Goal: Navigation & Orientation: Find specific page/section

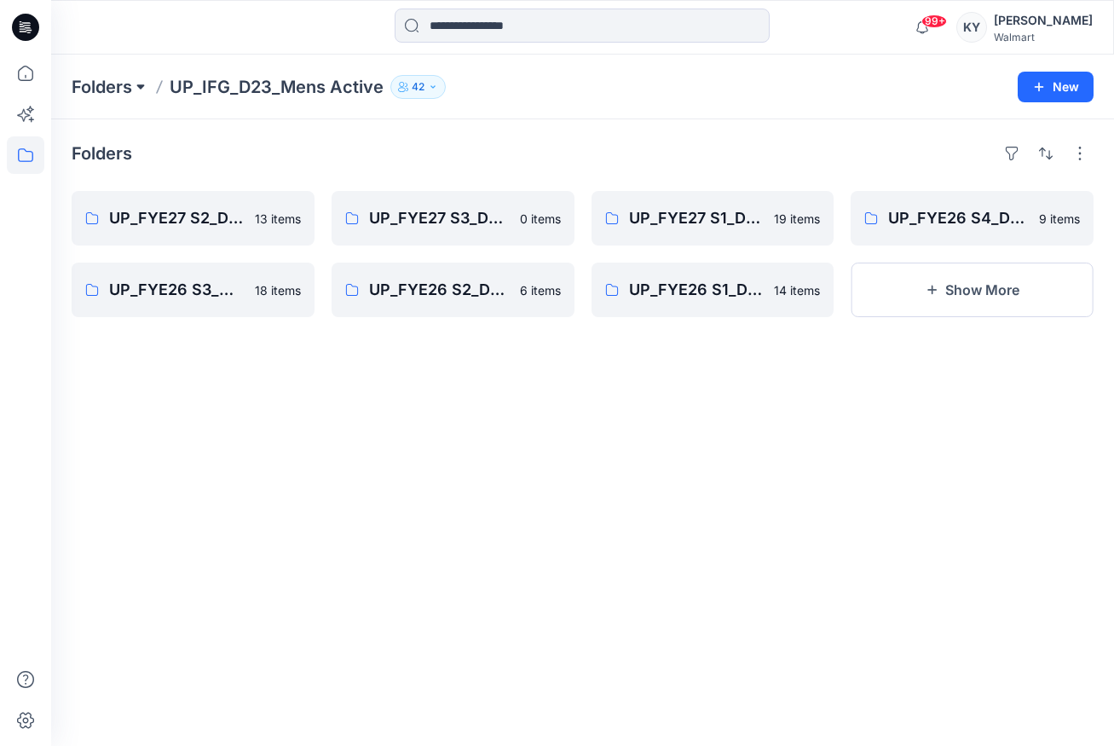
click at [134, 84] on button at bounding box center [140, 87] width 17 height 24
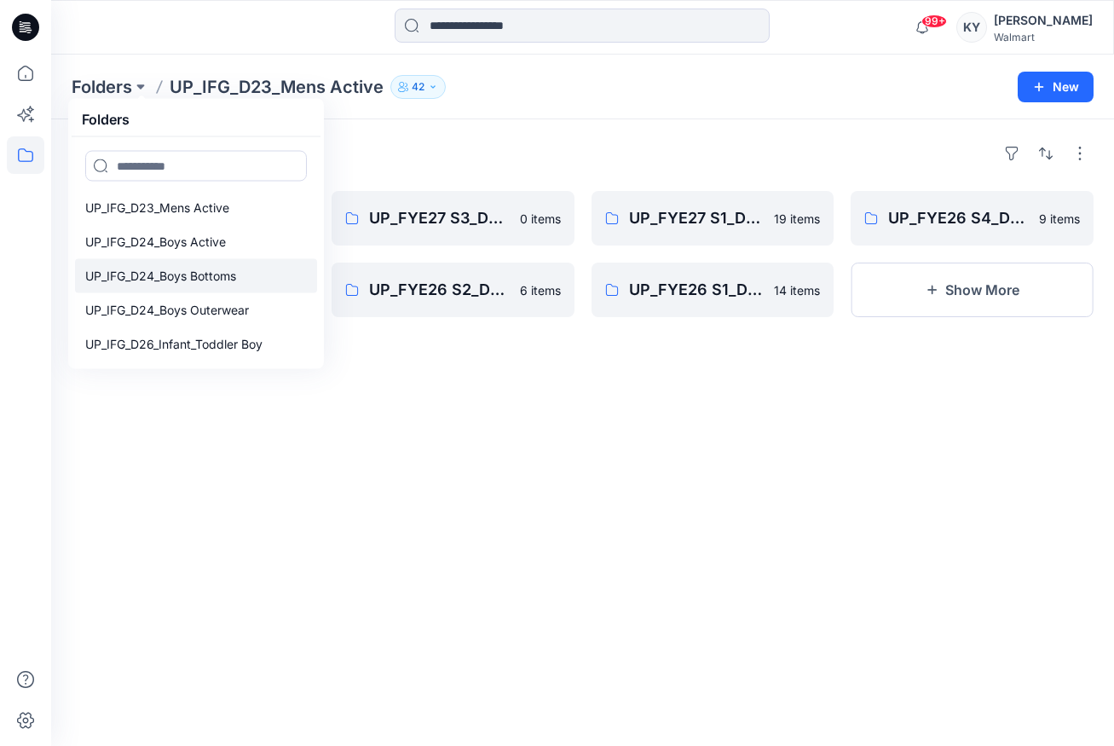
scroll to position [173, 0]
click at [165, 241] on p "UP_IFG_D24_Boys Active" at bounding box center [155, 240] width 141 height 20
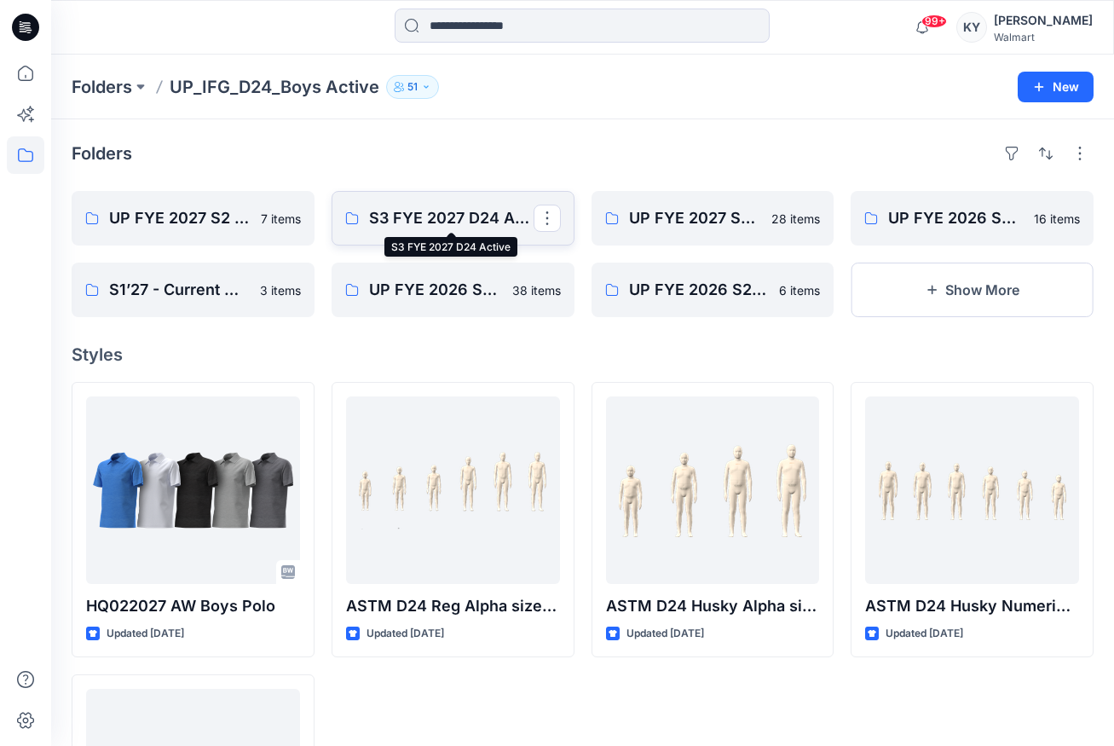
click at [432, 215] on p "S3 FYE 2027 D24 Active" at bounding box center [451, 218] width 165 height 24
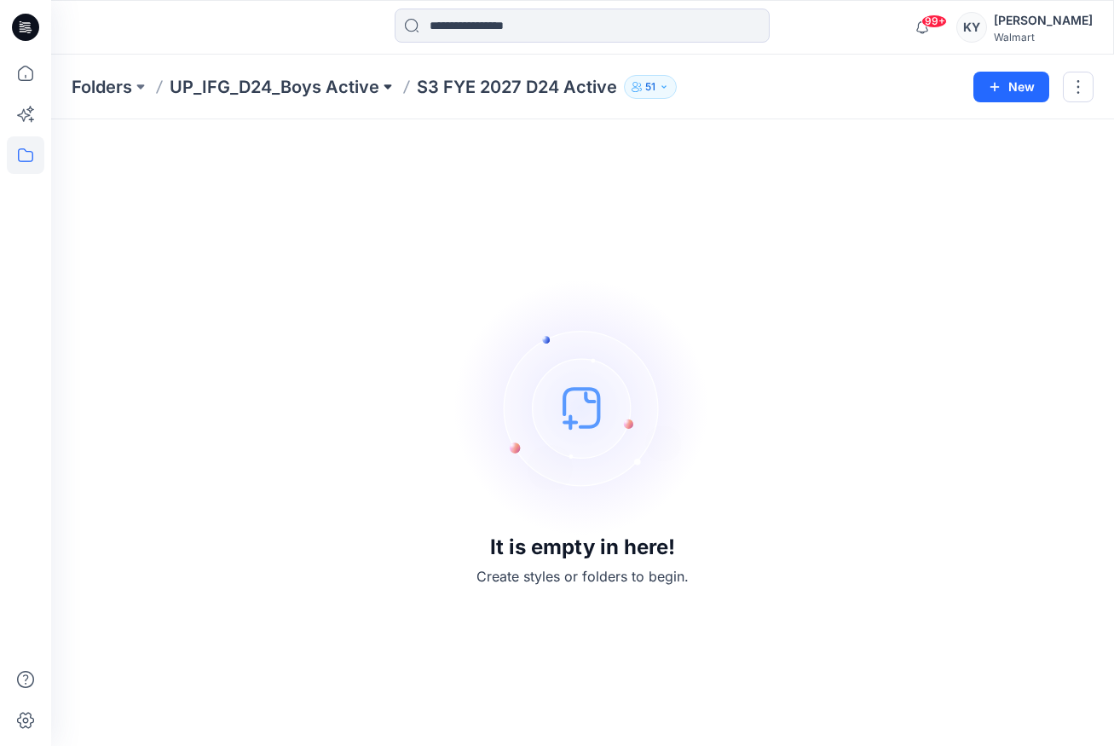
click at [384, 86] on button at bounding box center [387, 87] width 17 height 24
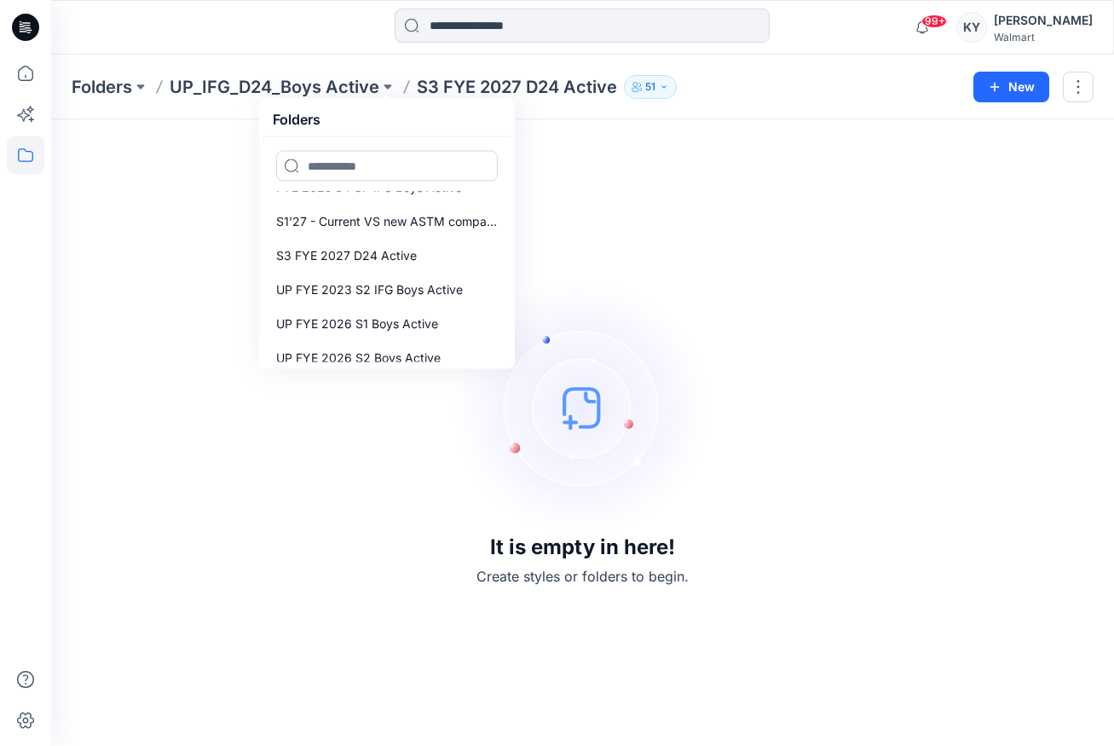
scroll to position [292, 0]
click at [1080, 90] on button "button" at bounding box center [1078, 87] width 31 height 31
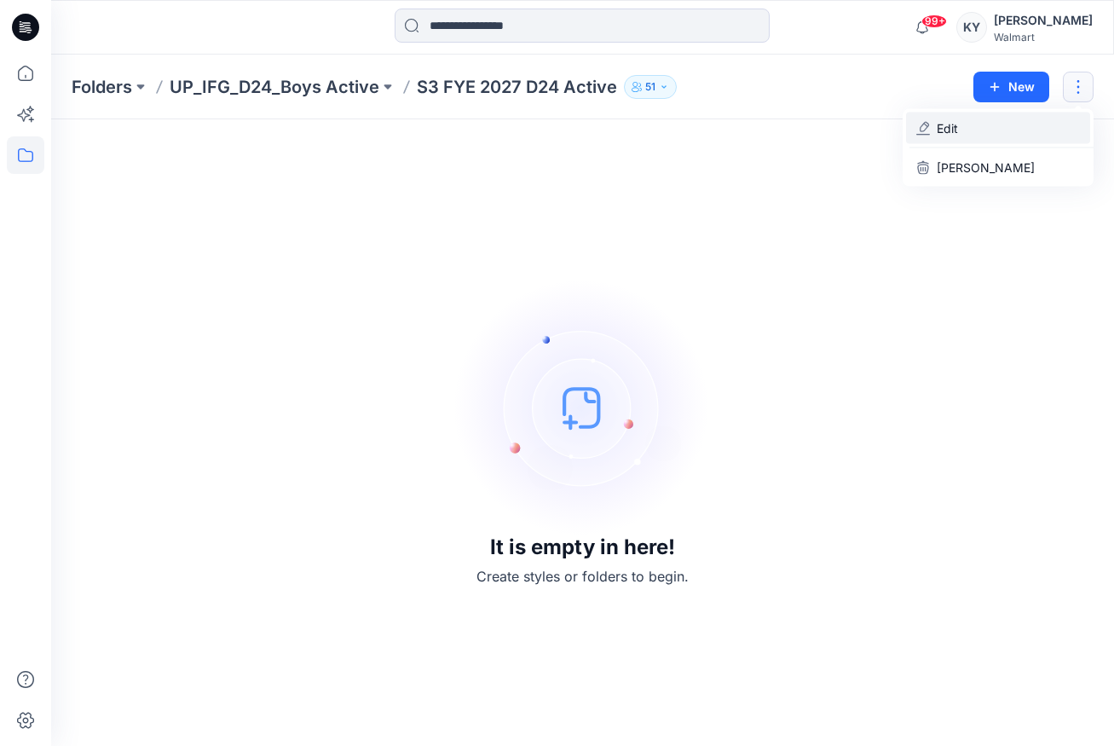
click at [955, 127] on p "Edit" at bounding box center [947, 128] width 21 height 18
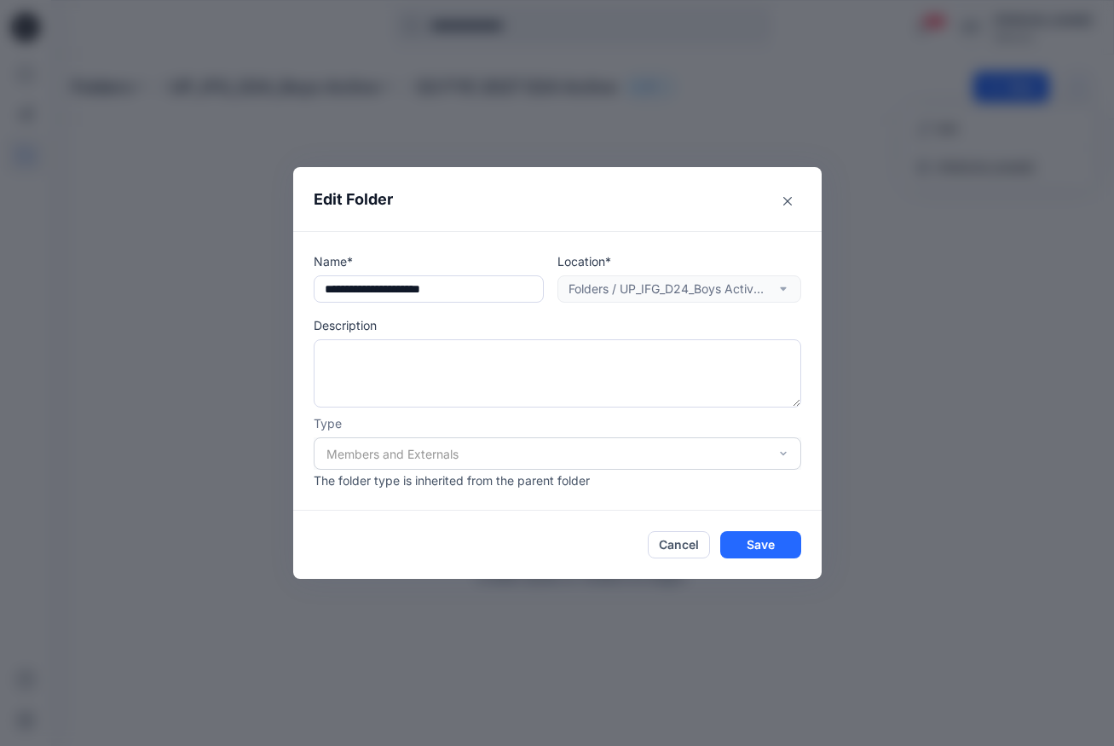
click at [788, 452] on div "Members and Externals" at bounding box center [558, 453] width 488 height 32
click at [782, 452] on div "Members and Externals" at bounding box center [558, 453] width 488 height 32
click at [783, 453] on div "Members and Externals" at bounding box center [558, 453] width 488 height 32
click at [679, 546] on button "Cancel" at bounding box center [679, 544] width 62 height 27
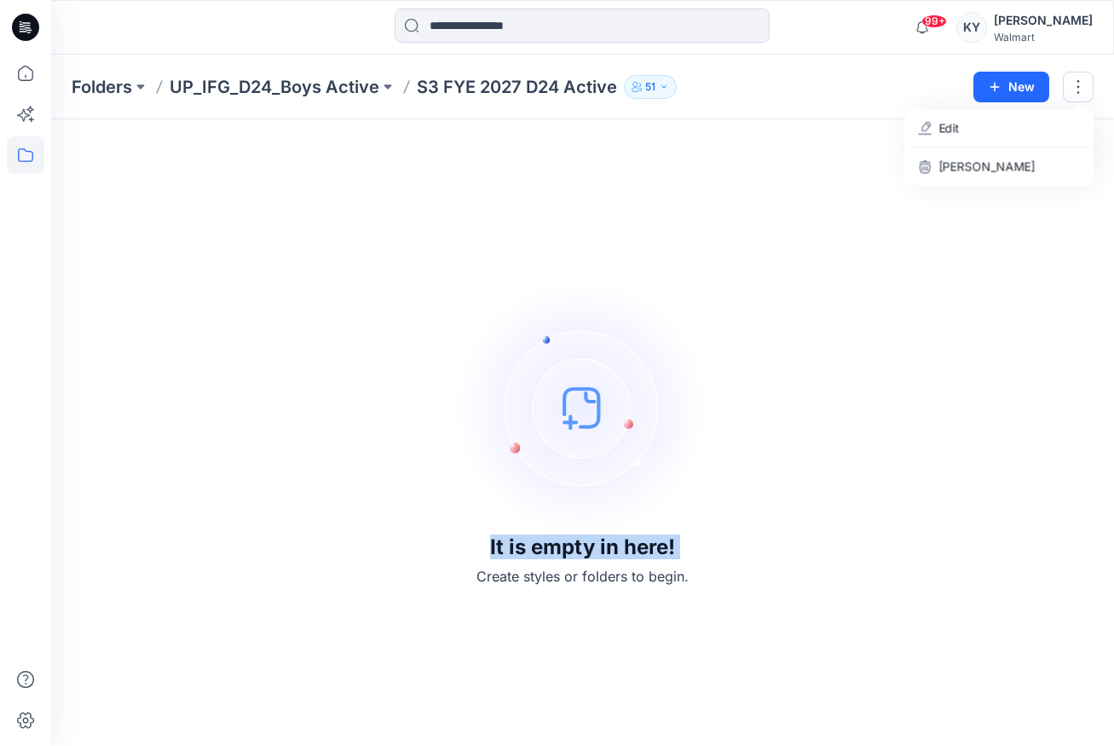
click at [677, 547] on div "It is empty in here! Create styles or folders to begin." at bounding box center [583, 433] width 1022 height 586
drag, startPoint x: 371, startPoint y: 87, endPoint x: 380, endPoint y: 84, distance: 10.0
click at [371, 87] on p "UP_IFG_D24_Boys Active" at bounding box center [275, 87] width 210 height 24
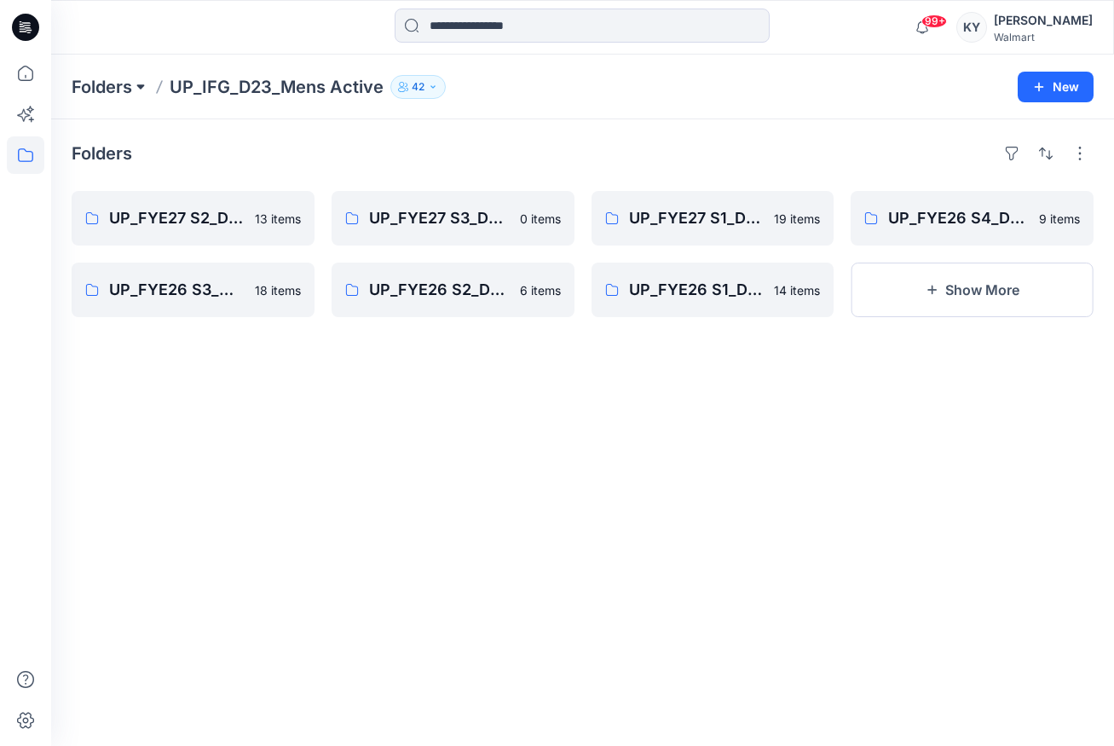
click at [140, 86] on button at bounding box center [140, 87] width 17 height 24
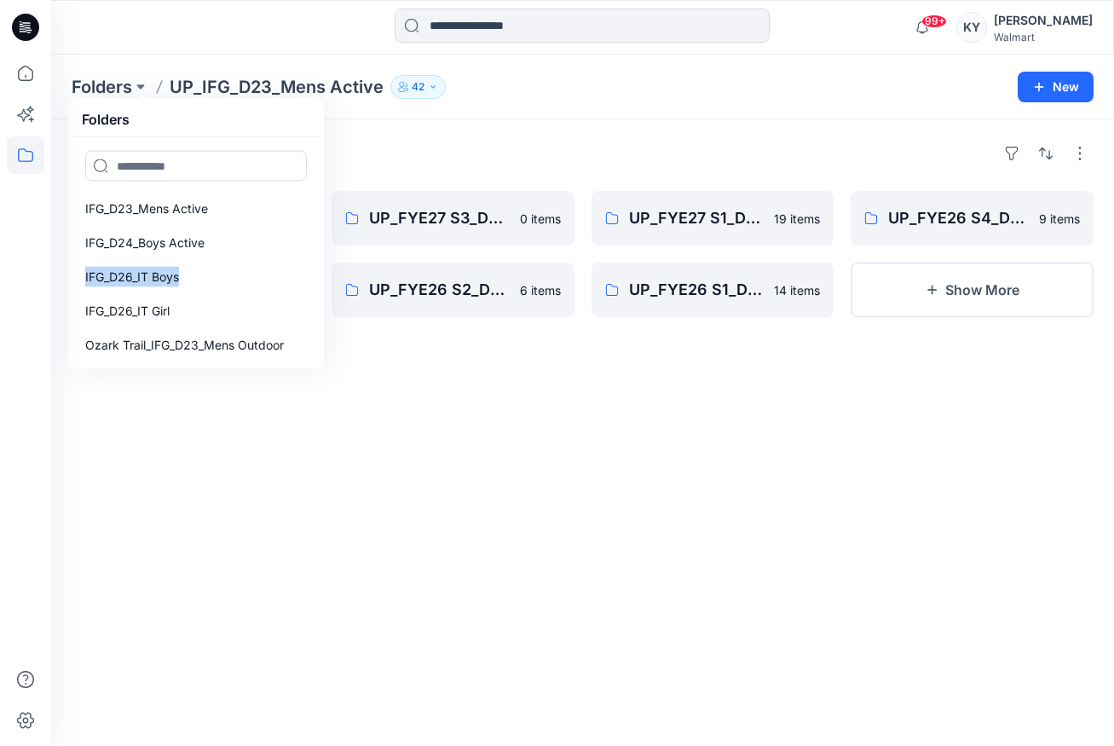
drag, startPoint x: 317, startPoint y: 243, endPoint x: 316, endPoint y: 262, distance: 18.8
click at [317, 275] on div "IFG_D23_Mens Active IFG_D24_Boys Active IFG_D26_IT Boys IFG_D26_IT Girl Ozark T…" at bounding box center [196, 251] width 249 height 228
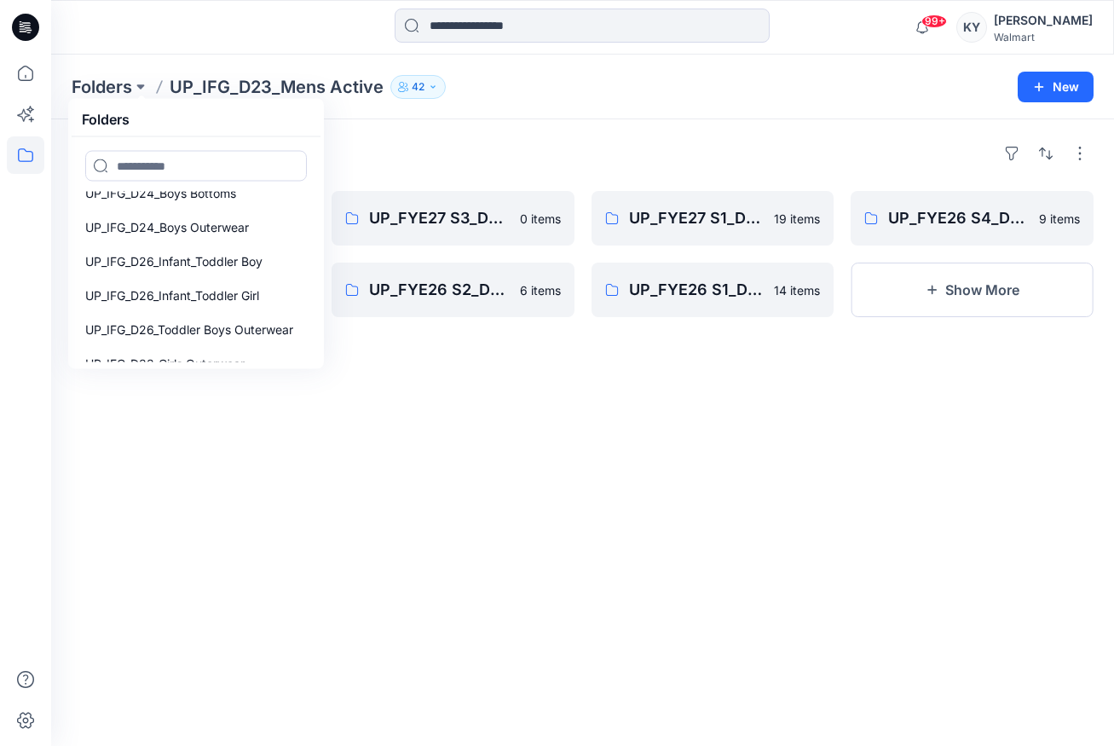
scroll to position [204, 0]
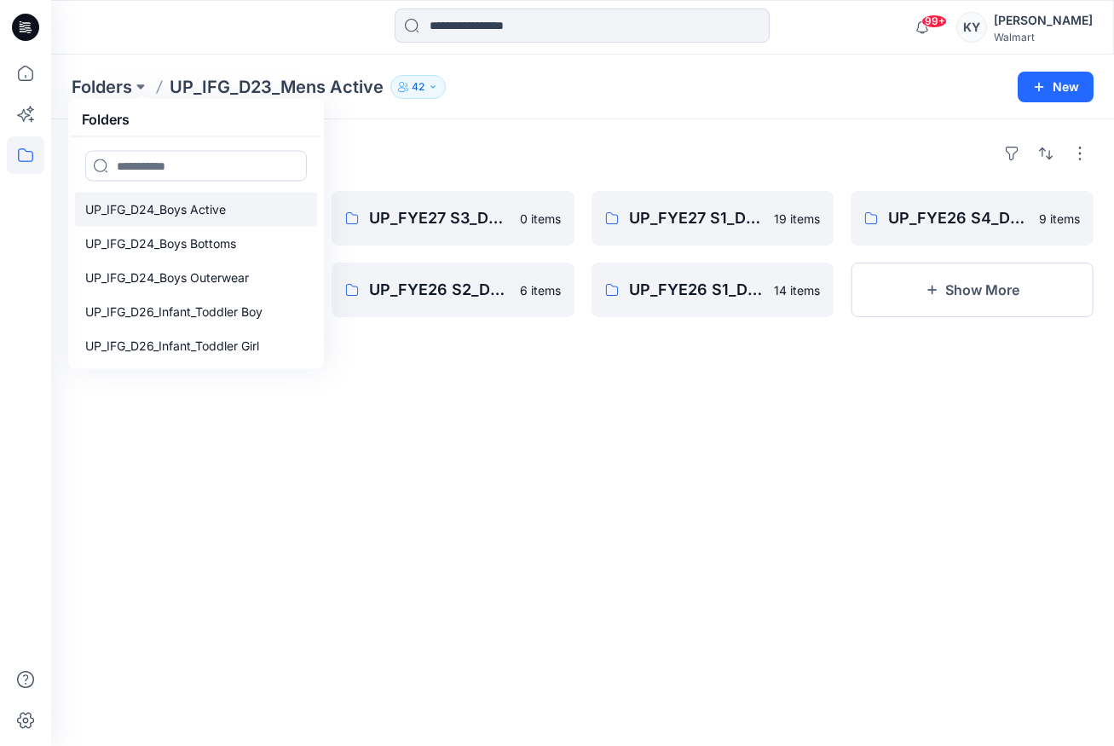
click at [196, 214] on p "UP_IFG_D24_Boys Active" at bounding box center [155, 209] width 141 height 20
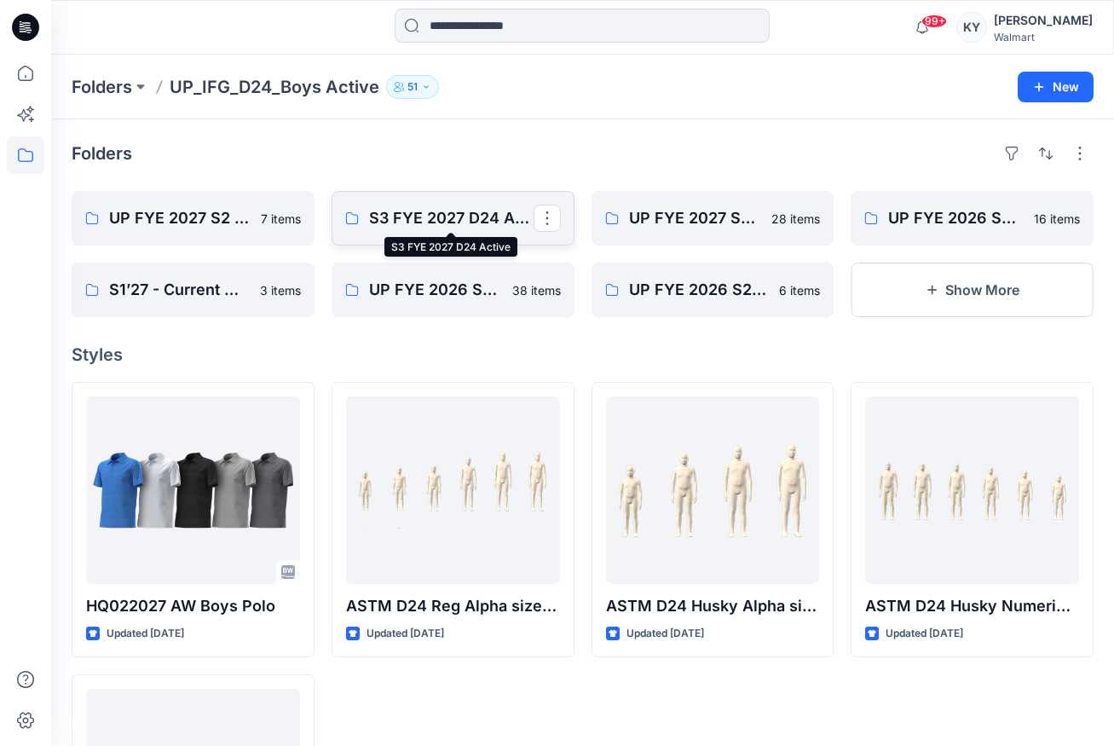
click at [442, 220] on p "S3 FYE 2027 D24 Active" at bounding box center [451, 218] width 165 height 24
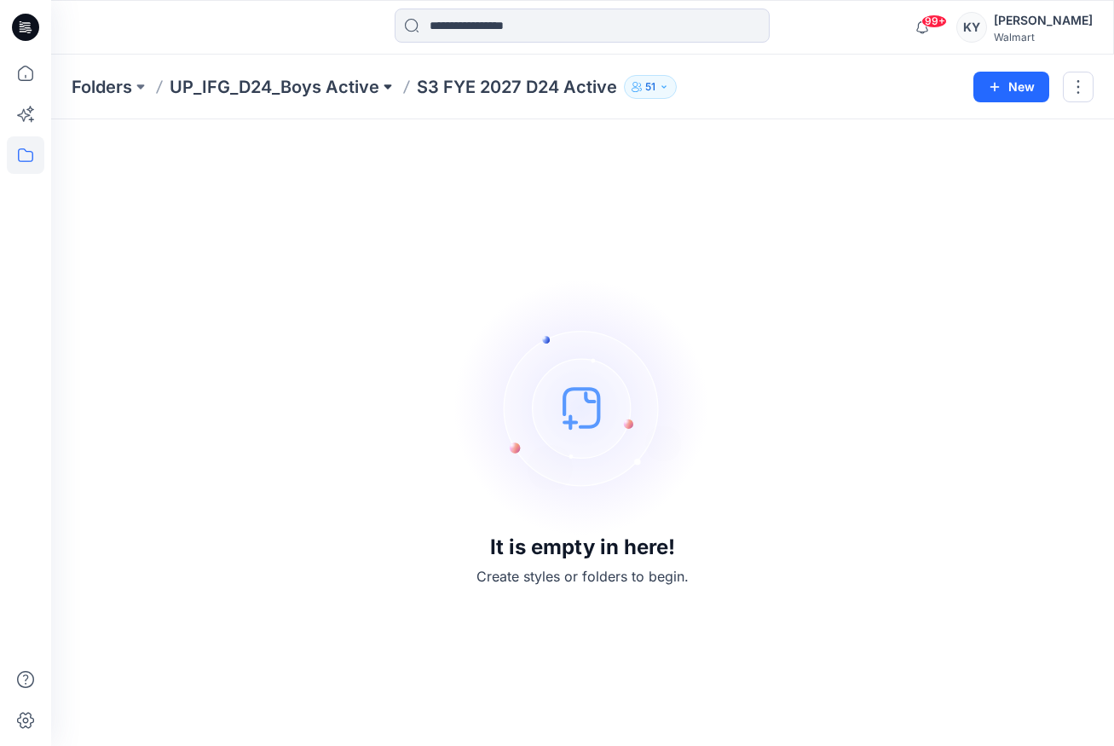
click at [392, 86] on button at bounding box center [387, 87] width 17 height 24
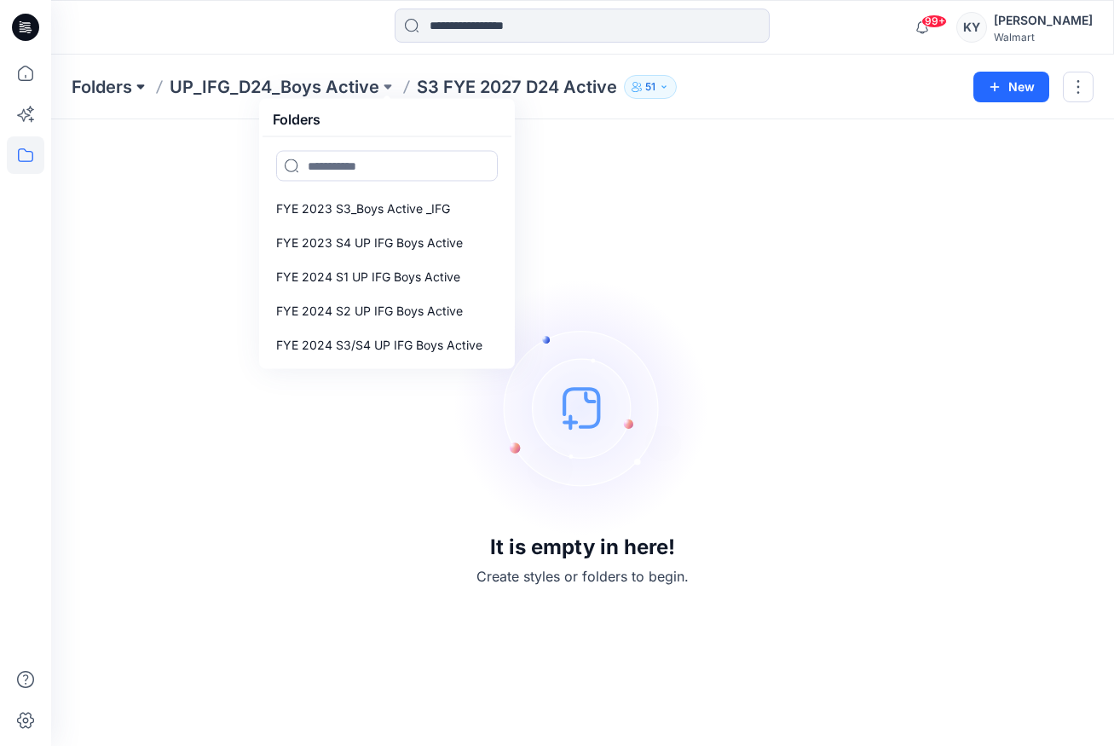
click at [139, 84] on button at bounding box center [140, 87] width 17 height 24
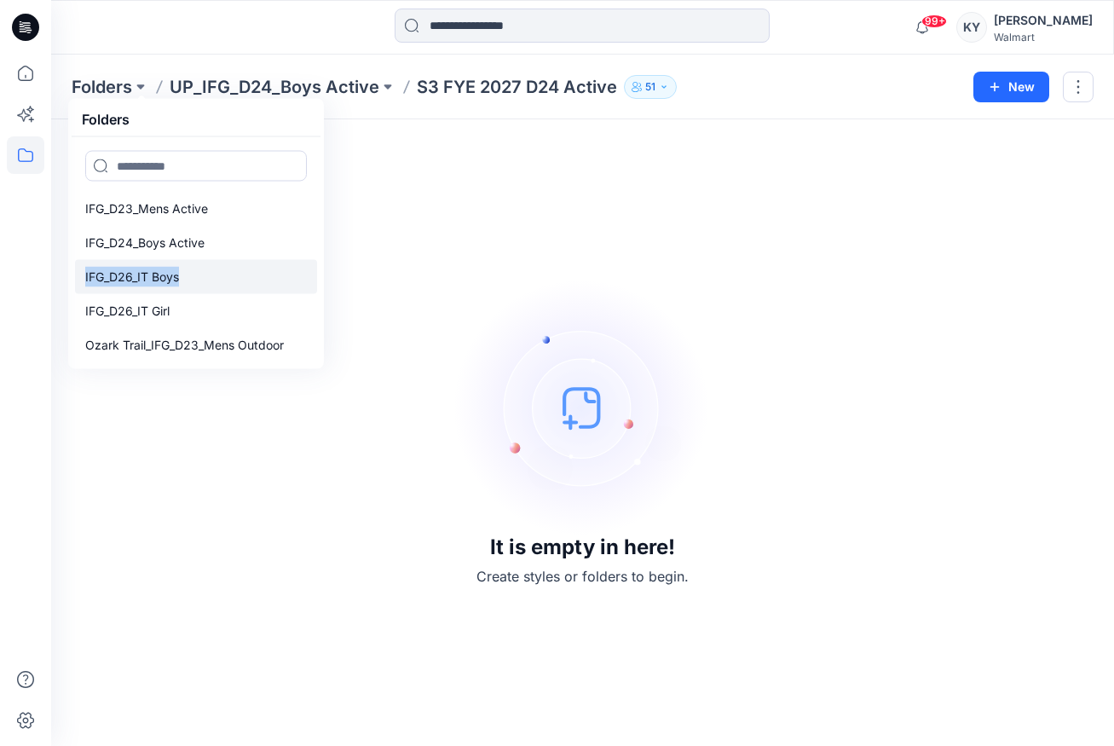
drag, startPoint x: 316, startPoint y: 236, endPoint x: 312, endPoint y: 277, distance: 41.1
click at [312, 277] on div "IFG_D23_Mens Active IFG_D24_Boys Active IFG_D26_IT Boys IFG_D26_IT Girl Ozark T…" at bounding box center [196, 277] width 242 height 170
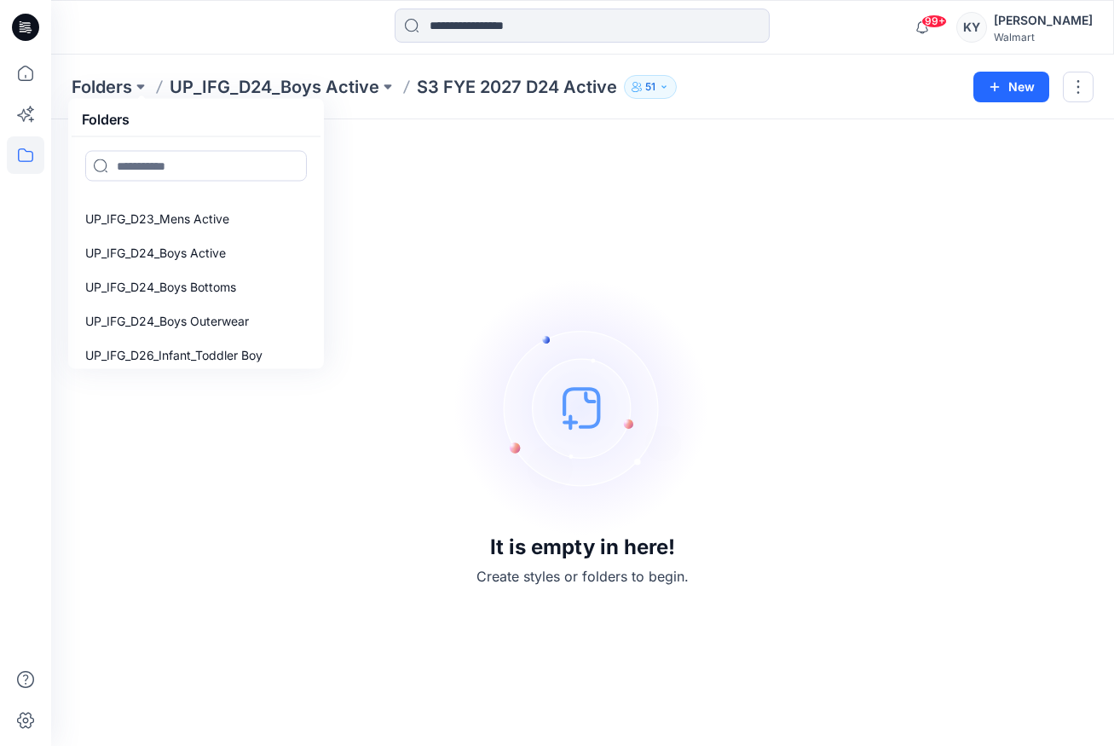
scroll to position [163, 0]
click at [222, 286] on p "UP_IFG_D24_Boys Bottoms" at bounding box center [160, 284] width 151 height 20
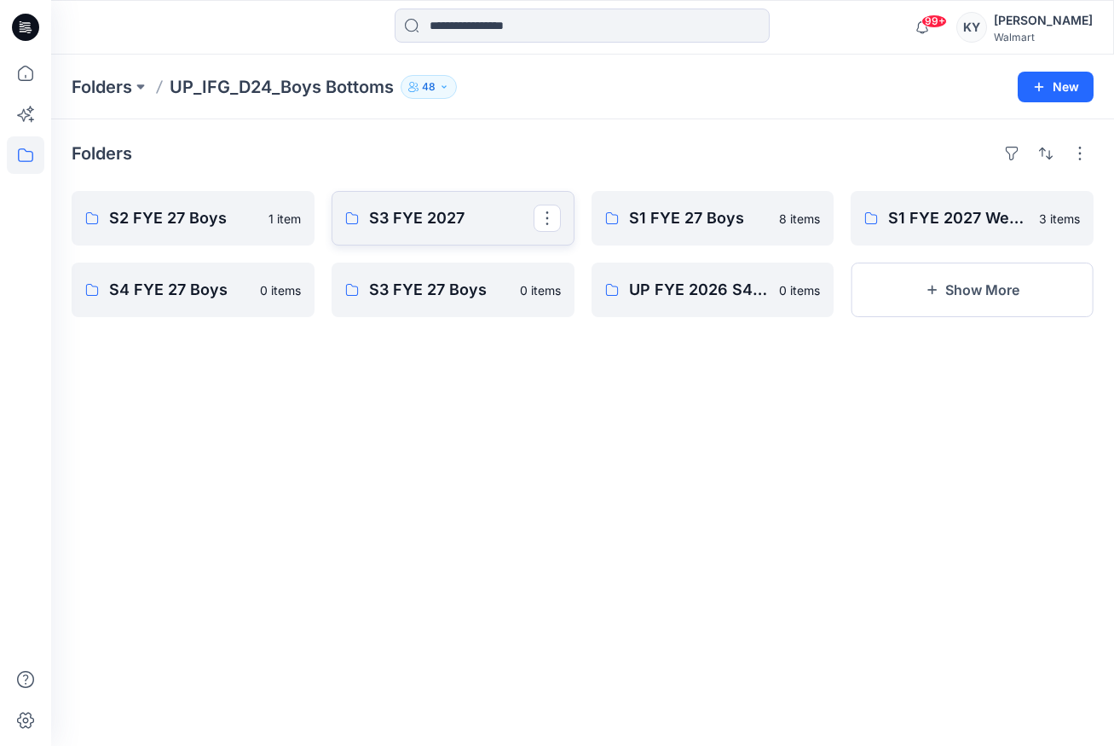
click at [418, 218] on p "S3 FYE 2027" at bounding box center [451, 218] width 165 height 24
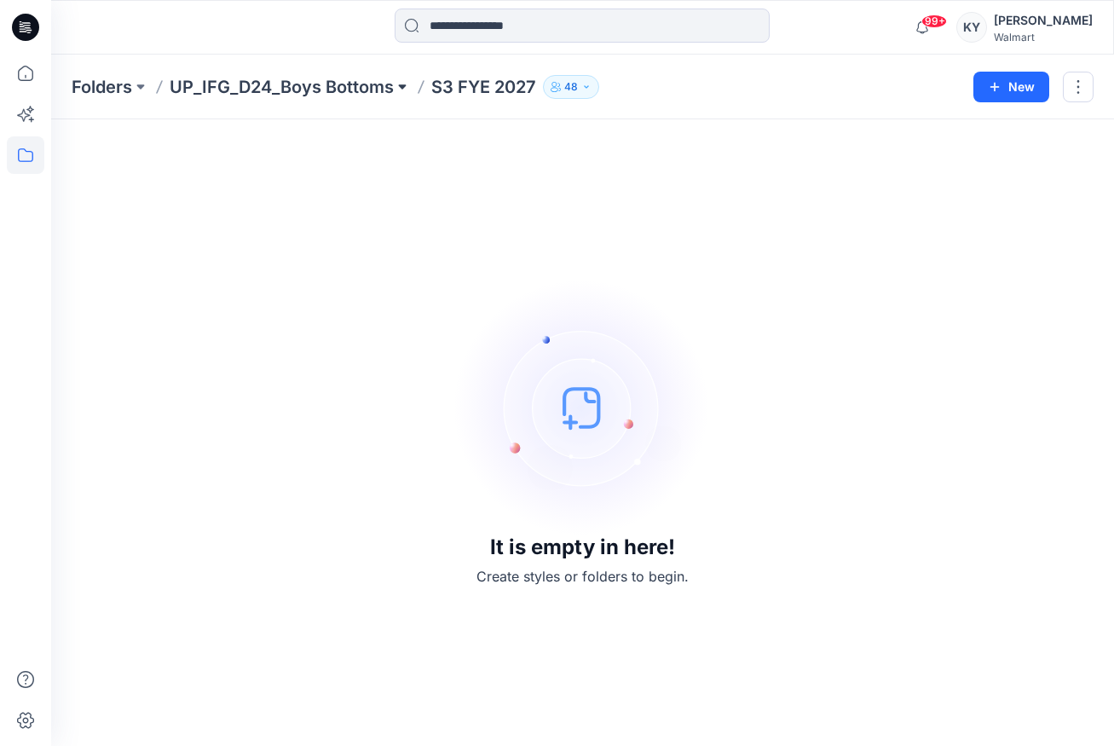
drag, startPoint x: 399, startPoint y: 85, endPoint x: 396, endPoint y: 95, distance: 10.8
click at [399, 84] on button at bounding box center [402, 87] width 17 height 24
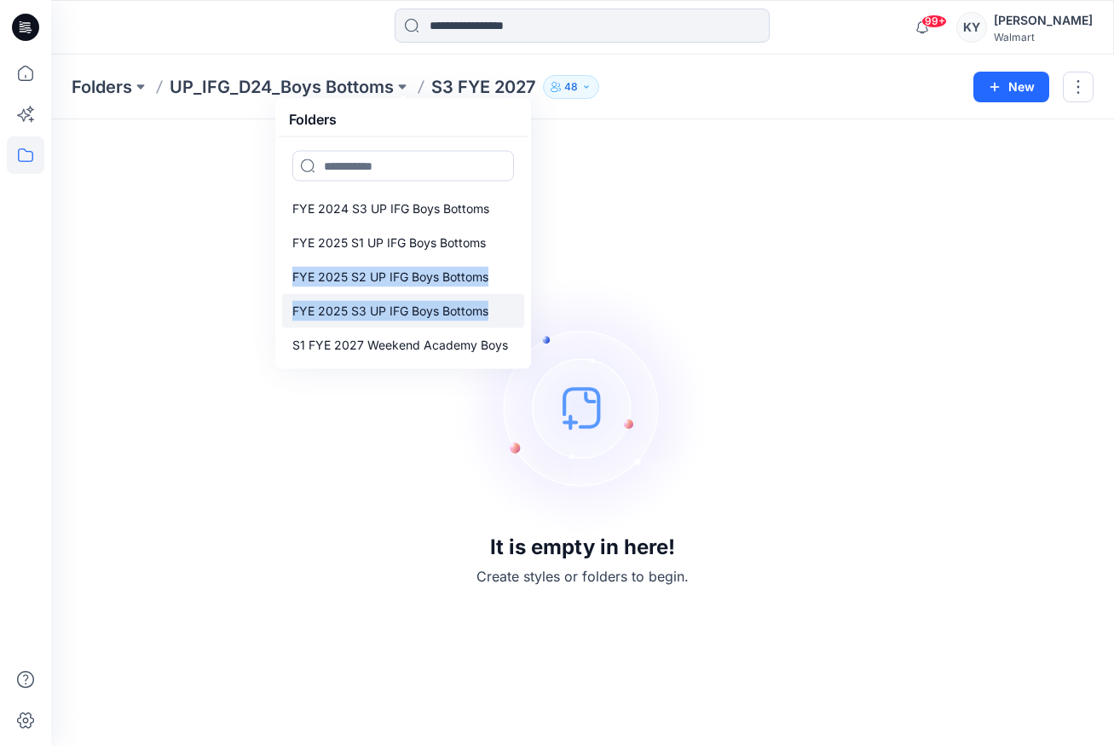
drag, startPoint x: 523, startPoint y: 267, endPoint x: 517, endPoint y: 311, distance: 44.7
click at [517, 321] on div "FYE 2024 S3 UP IFG Boys Bottoms FYE 2025 S1 UP IFG Boys Bottoms FYE 2025 S2 UP …" at bounding box center [403, 277] width 242 height 170
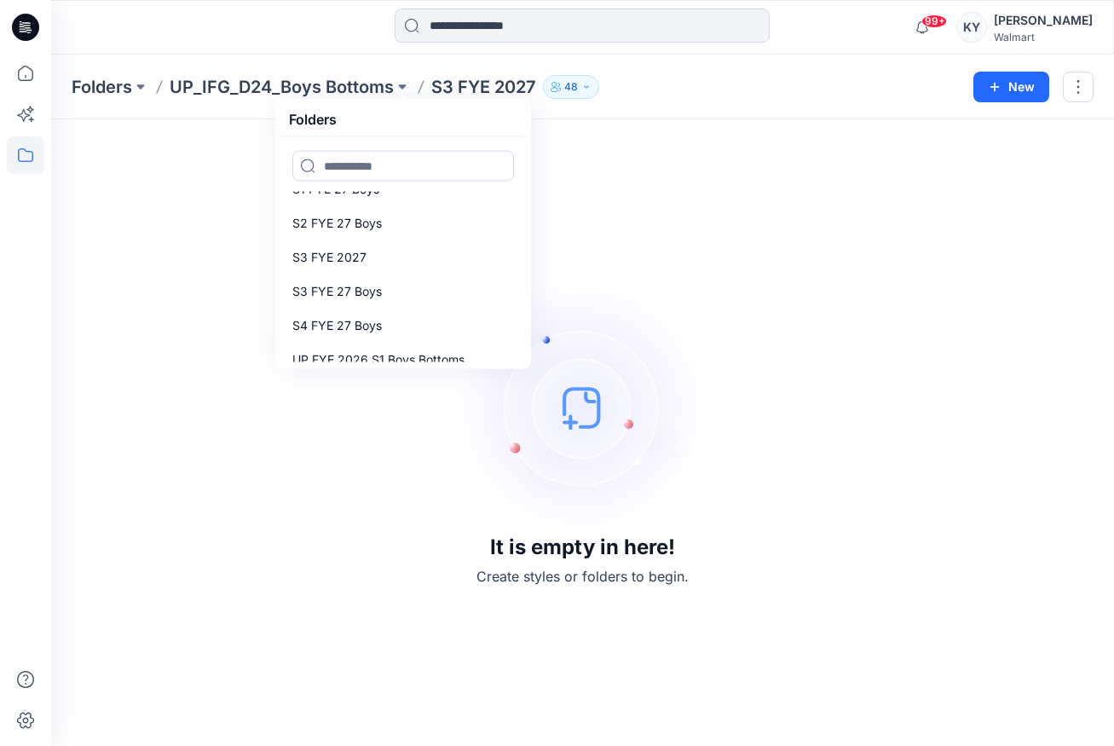
scroll to position [220, 0]
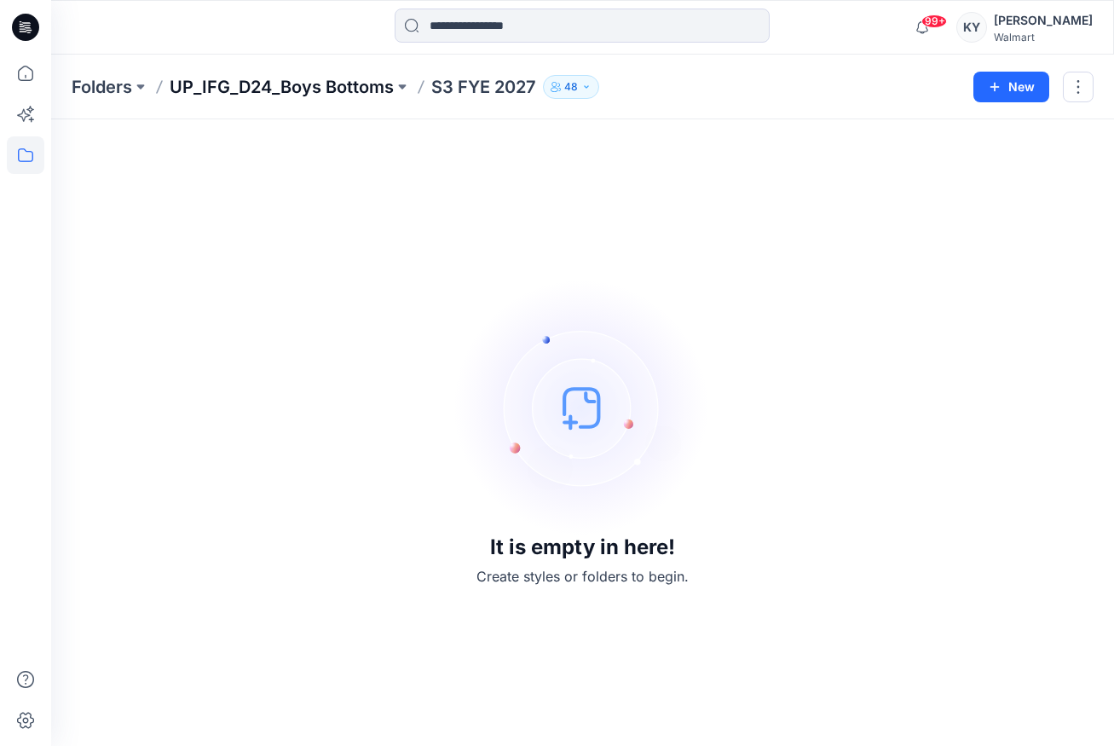
click at [262, 84] on p "UP_IFG_D24_Boys Bottoms" at bounding box center [282, 87] width 224 height 24
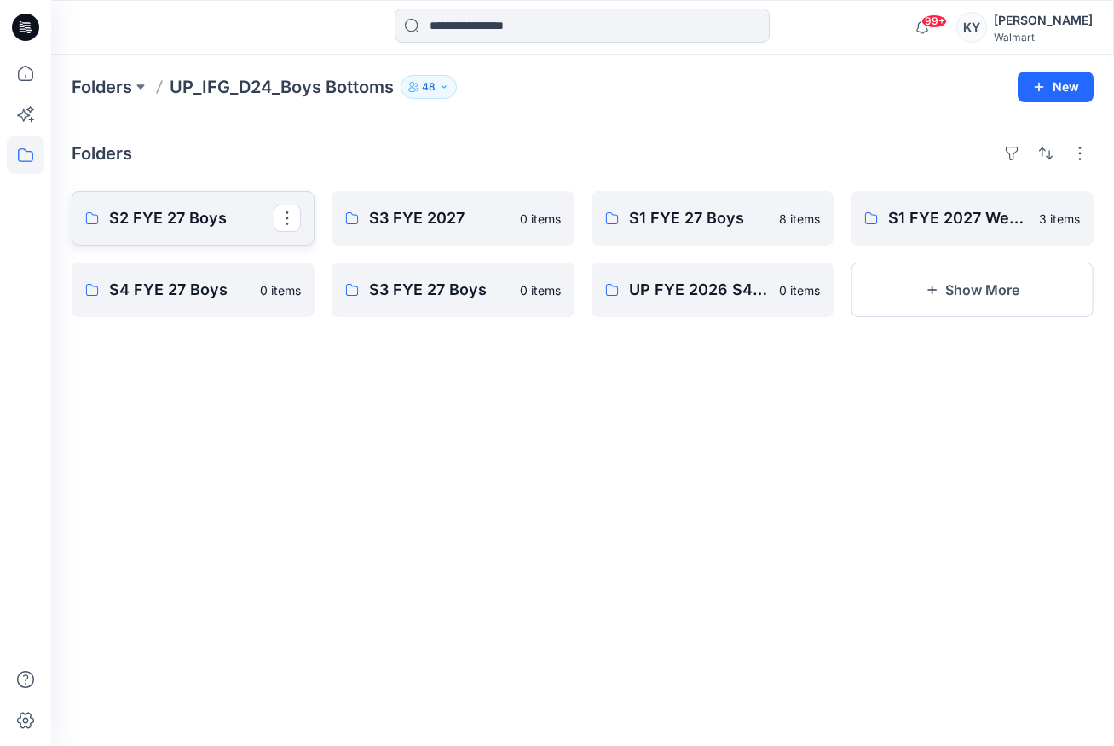
click at [202, 223] on p "S2 FYE 27 Boys" at bounding box center [191, 218] width 165 height 24
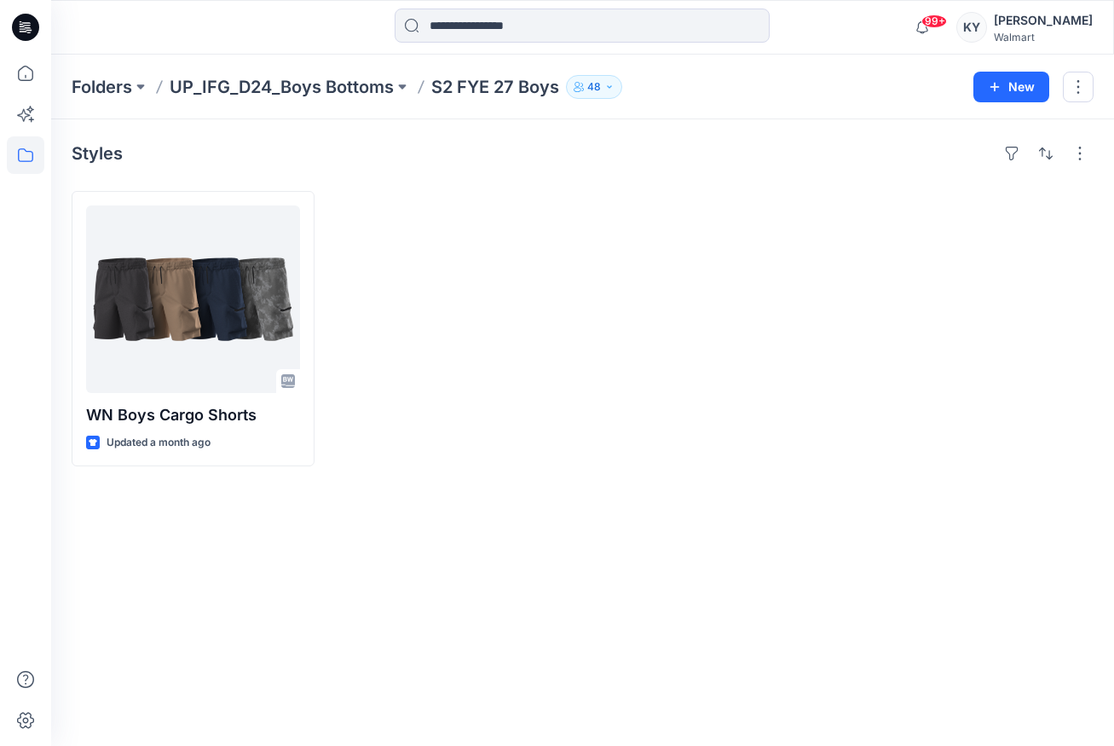
click at [673, 92] on div "Folders UP_IFG_D24_Boys Bottoms S2 FYE 27 Boys 48" at bounding box center [516, 87] width 889 height 24
click at [399, 84] on button at bounding box center [402, 87] width 17 height 24
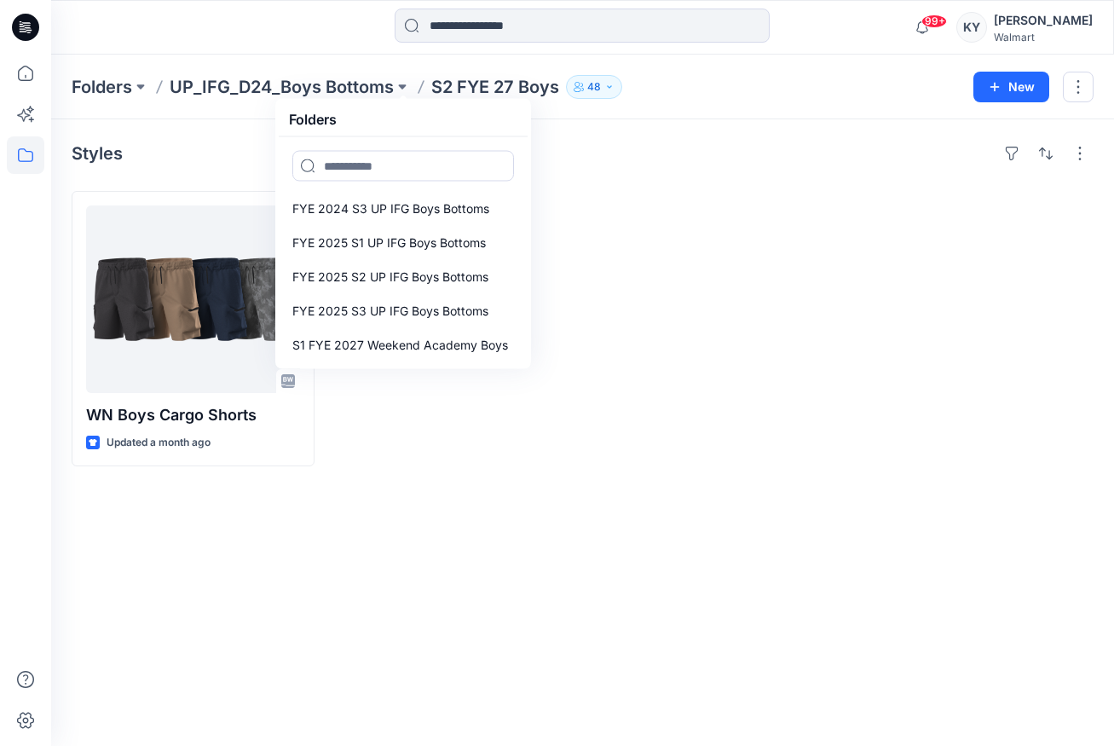
click at [194, 86] on p "UP_IFG_D24_Boys Bottoms" at bounding box center [282, 87] width 224 height 24
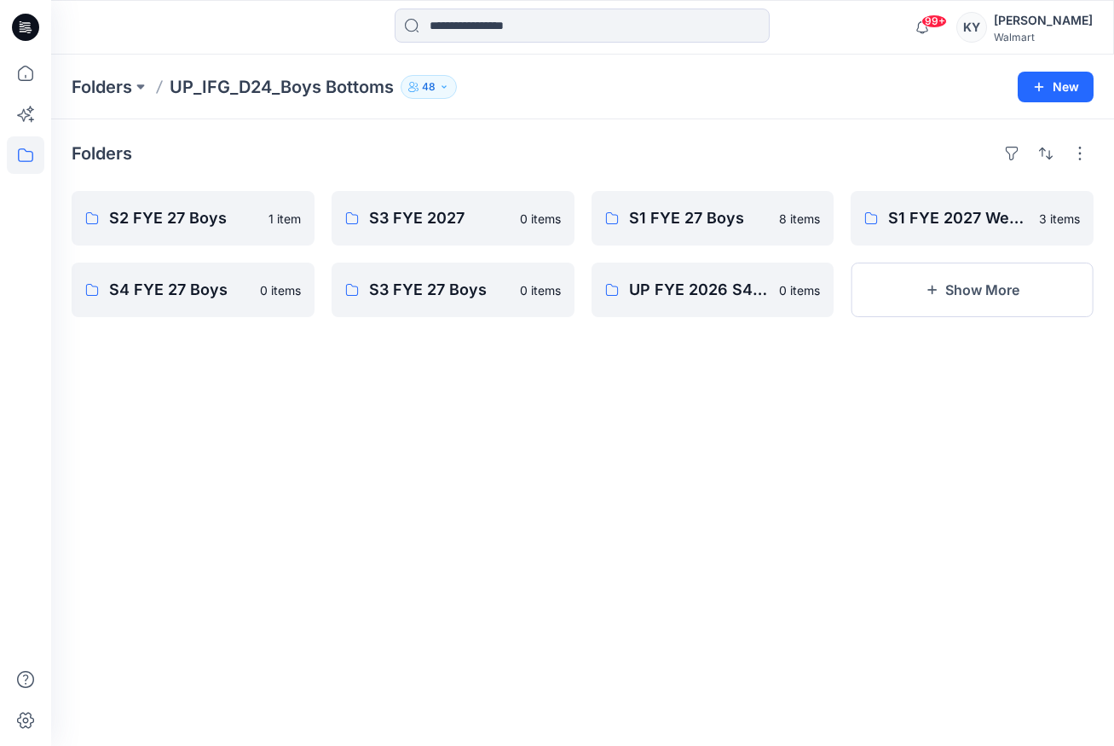
click at [338, 84] on p "UP_IFG_D24_Boys Bottoms" at bounding box center [282, 87] width 224 height 24
click at [295, 90] on p "UP_IFG_D24_Boys Bottoms" at bounding box center [282, 87] width 224 height 24
click at [141, 85] on button at bounding box center [140, 87] width 17 height 24
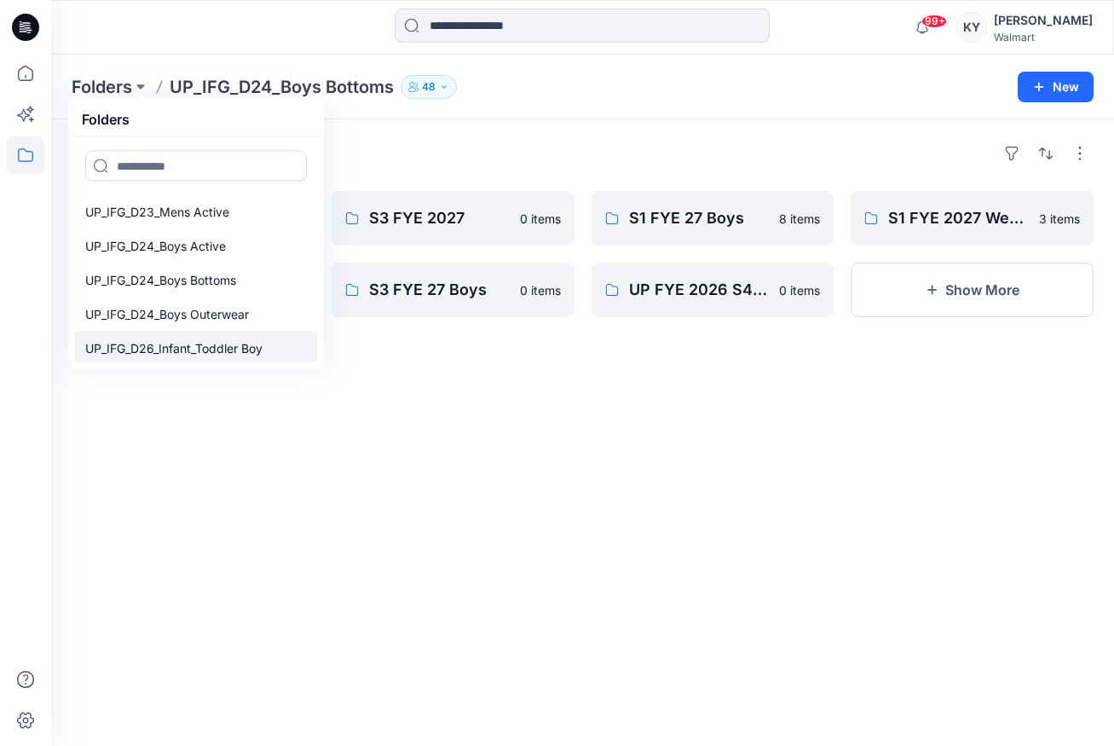
scroll to position [157, 0]
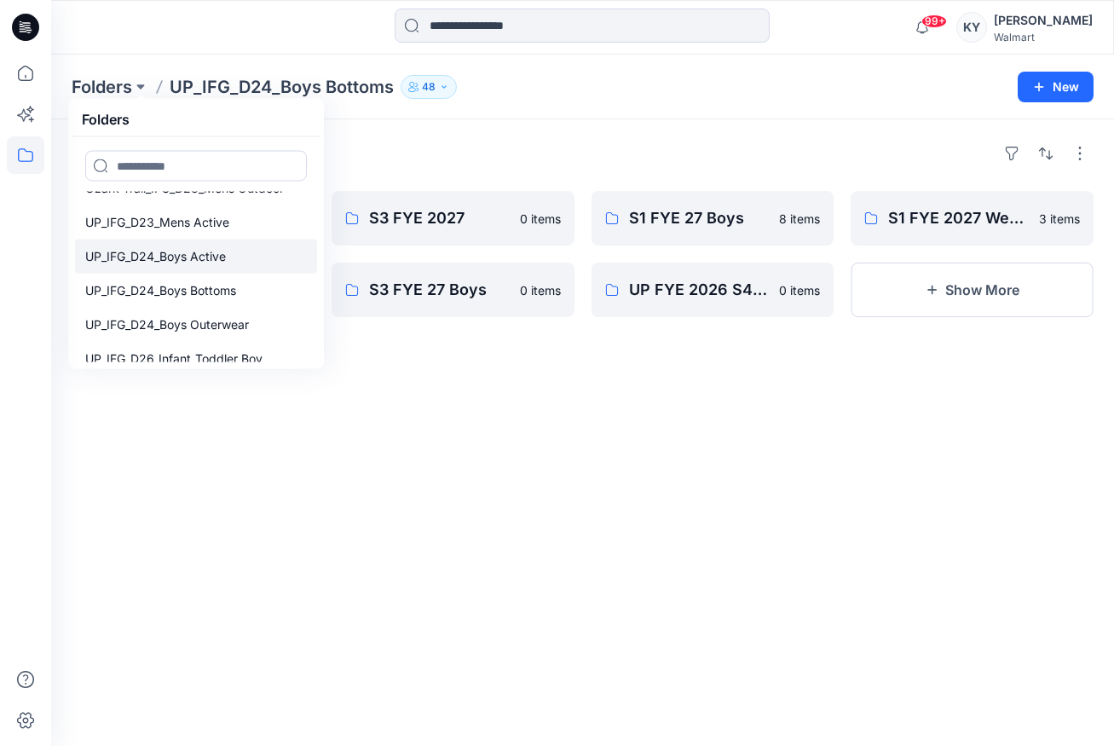
click at [183, 256] on p "UP_IFG_D24_Boys Active" at bounding box center [155, 256] width 141 height 20
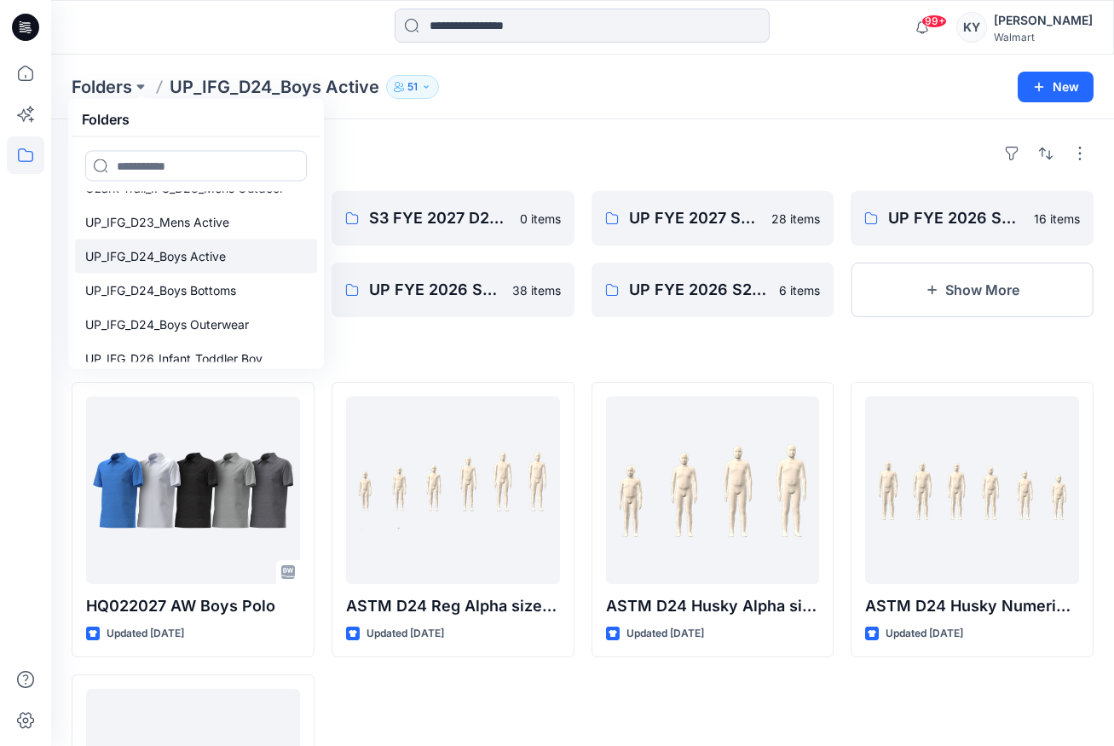
click at [179, 257] on p "UP_IFG_D24_Boys Active" at bounding box center [155, 256] width 141 height 20
click at [534, 82] on div "Folders Folders IFG_D23_Mens Active IFG_D24_Boys Active IFG_D26_IT Boys IFG_D26…" at bounding box center [516, 87] width 889 height 24
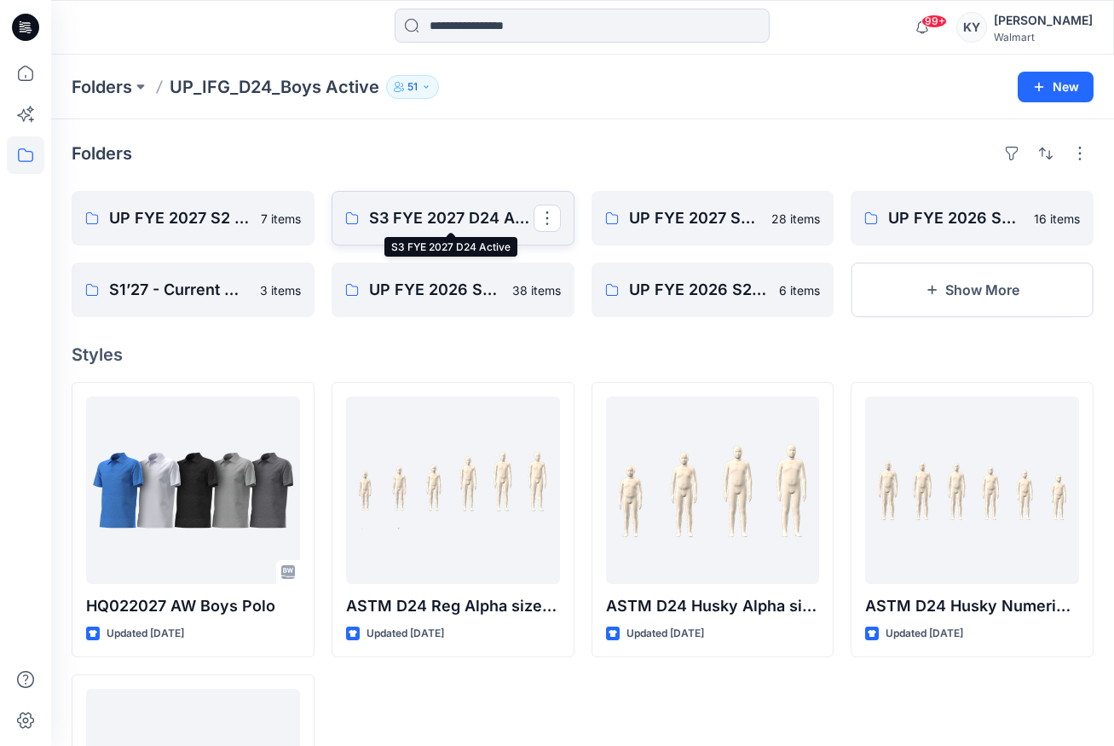
click at [434, 218] on p "S3 FYE 2027 D24 Active" at bounding box center [451, 218] width 165 height 24
